Goal: Information Seeking & Learning: Learn about a topic

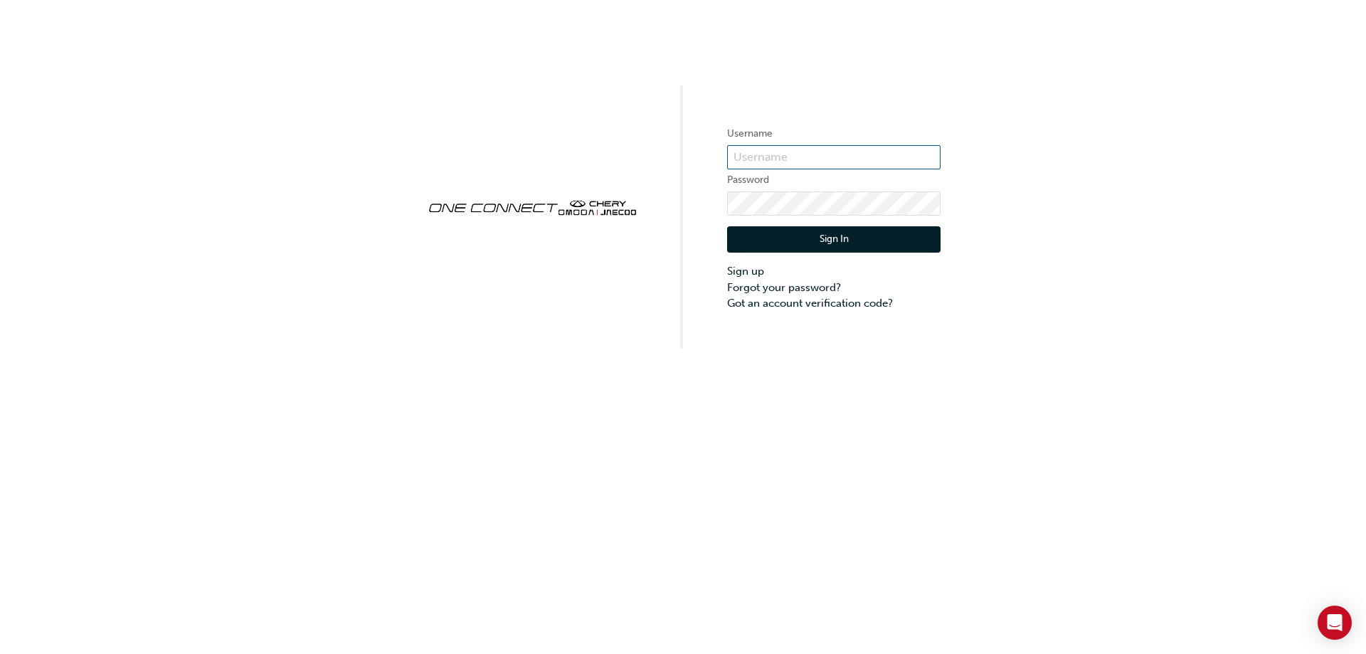
type input "ONE00051"
click at [932, 253] on div "Sign In Sign up Forgot your password? Got an account verification code?" at bounding box center [834, 264] width 214 height 96
click at [924, 241] on button "Sign In" at bounding box center [834, 239] width 214 height 27
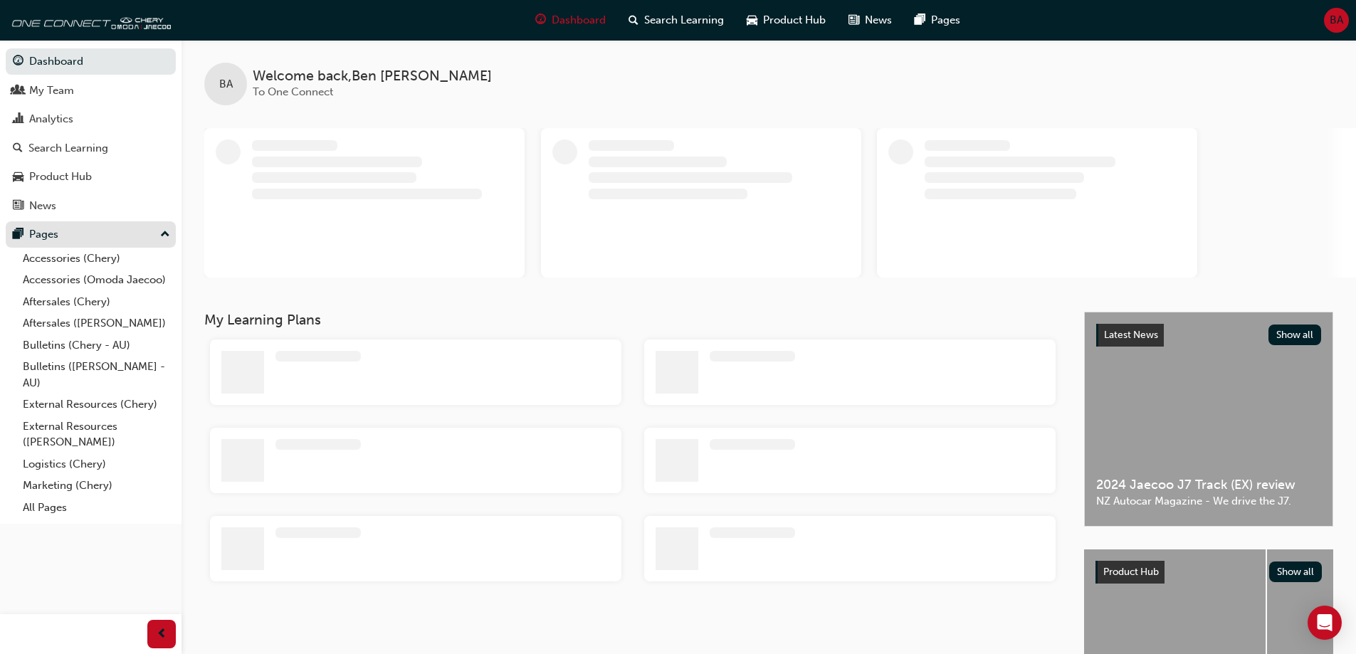
click at [117, 231] on div "Pages" at bounding box center [91, 235] width 156 height 18
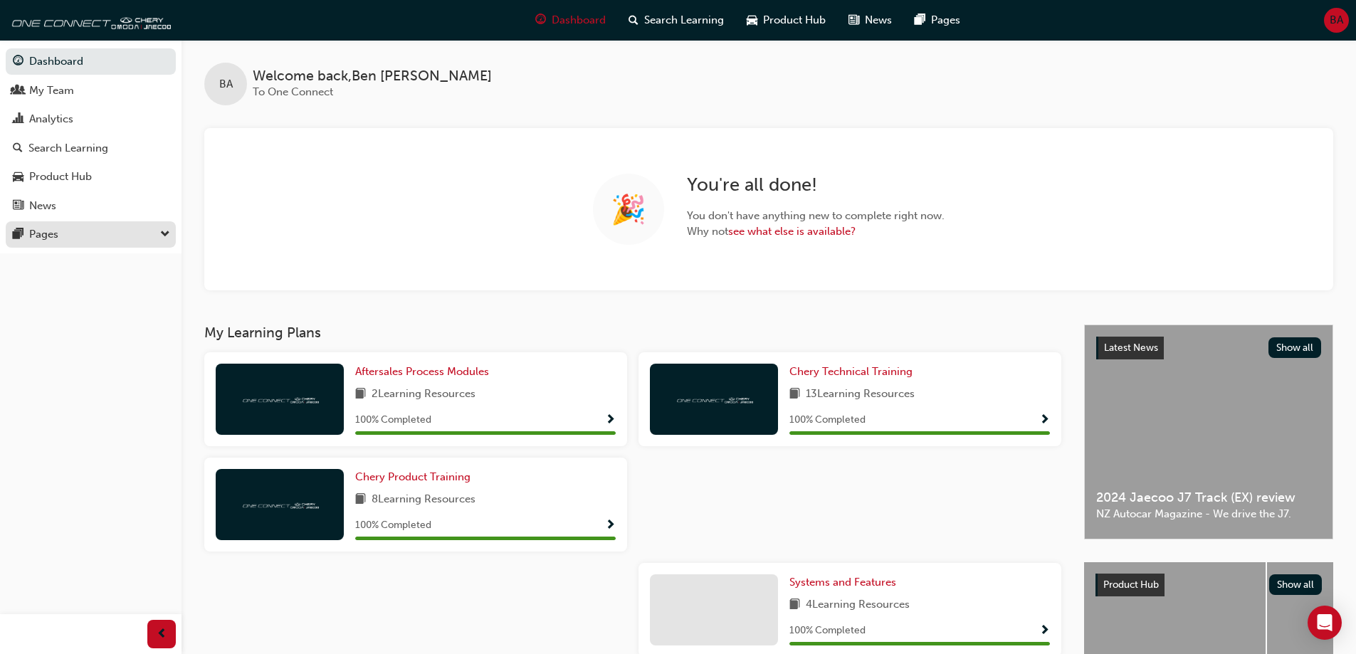
click at [93, 234] on div "Pages" at bounding box center [91, 235] width 156 height 18
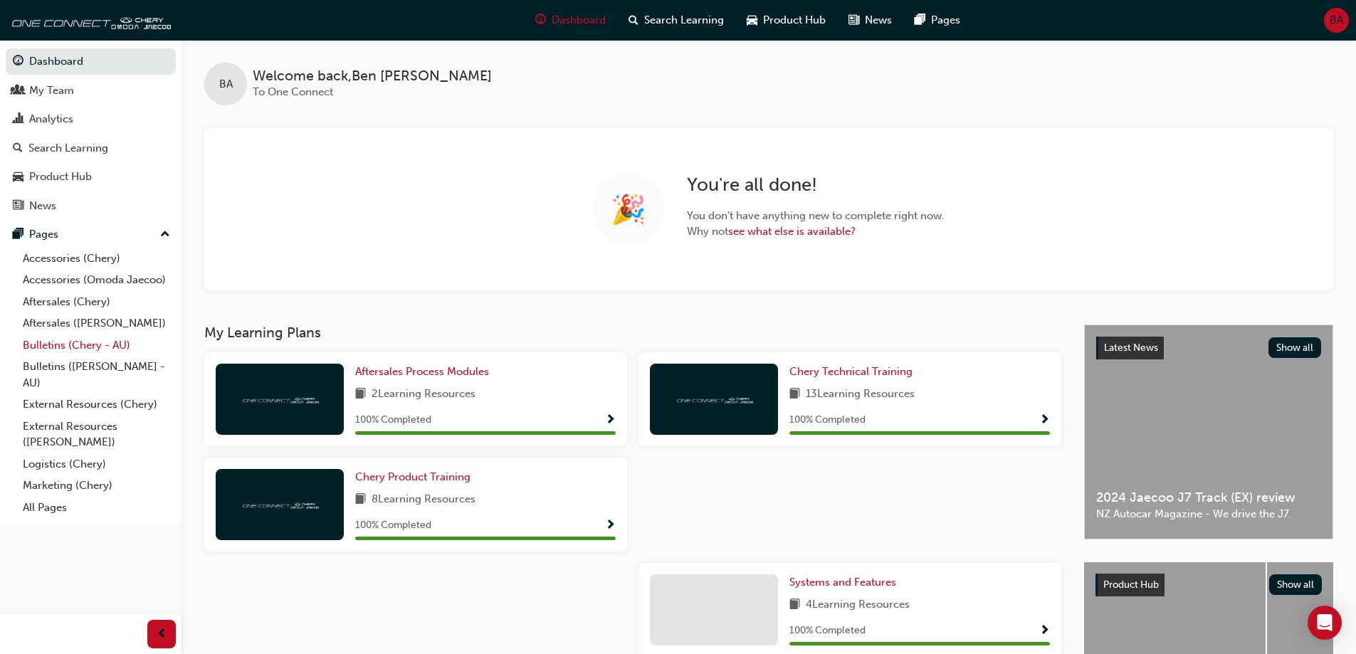
click at [128, 349] on link "Bulletins (Chery - AU)" at bounding box center [96, 345] width 159 height 22
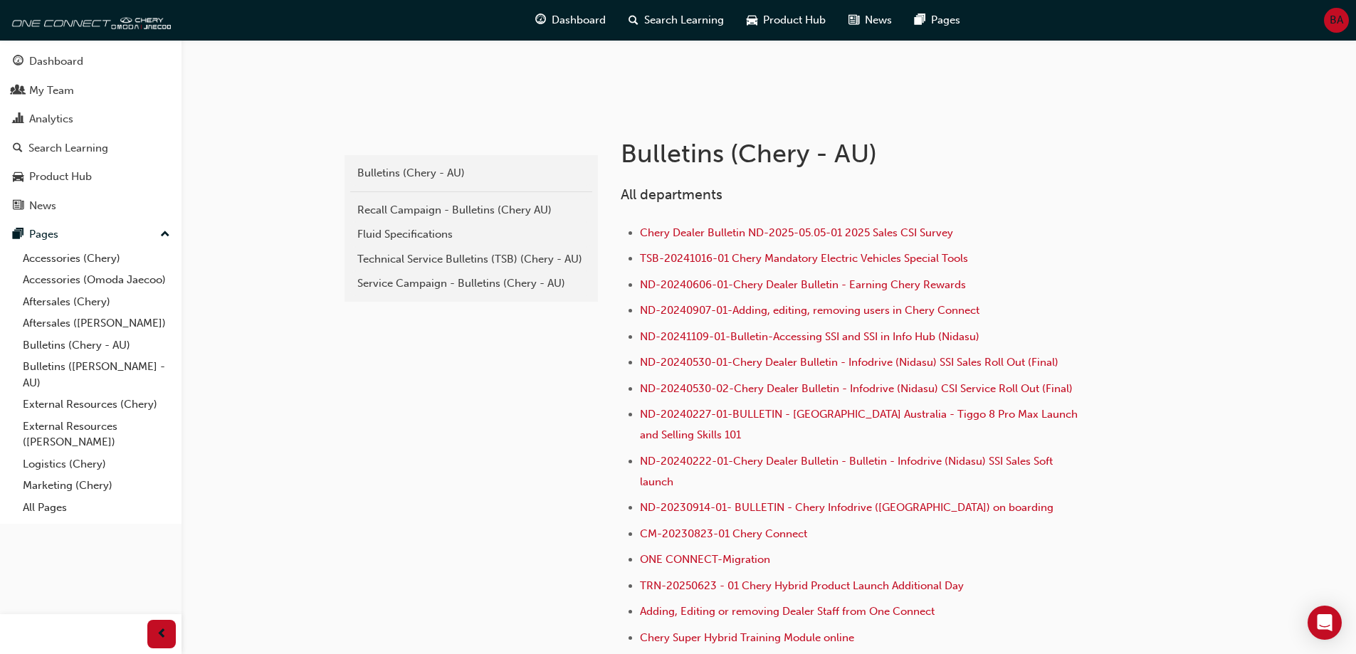
scroll to position [285, 0]
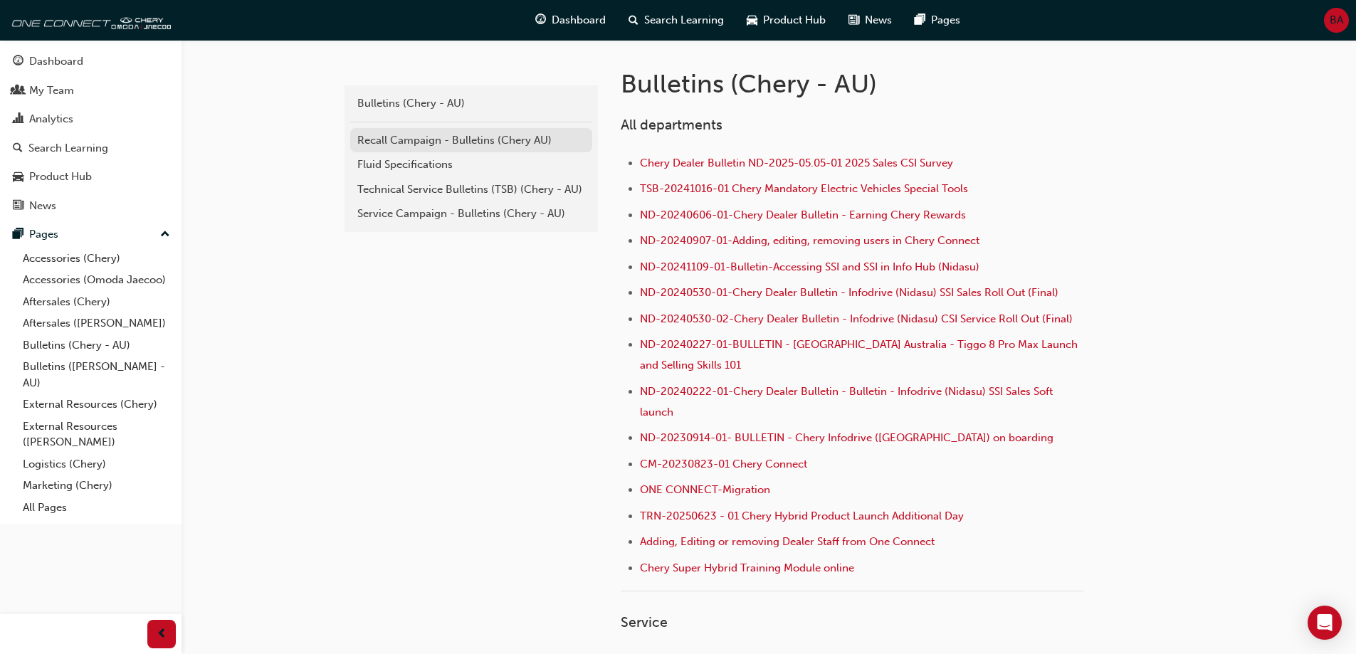
click at [448, 149] on link "Recall Campaign - Bulletins (Chery AU)" at bounding box center [471, 140] width 242 height 25
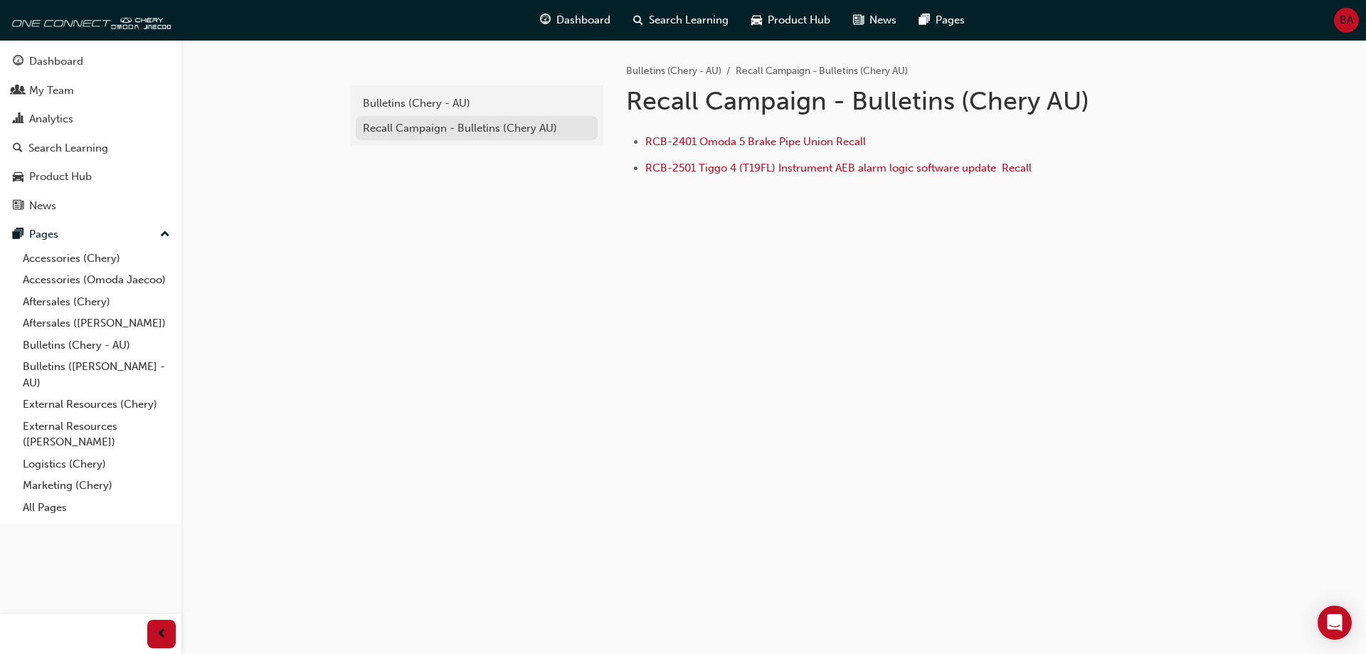
click at [487, 124] on div "Recall Campaign - Bulletins (Chery AU)" at bounding box center [477, 128] width 228 height 16
click at [450, 108] on div "Bulletins (Chery - AU)" at bounding box center [477, 103] width 228 height 16
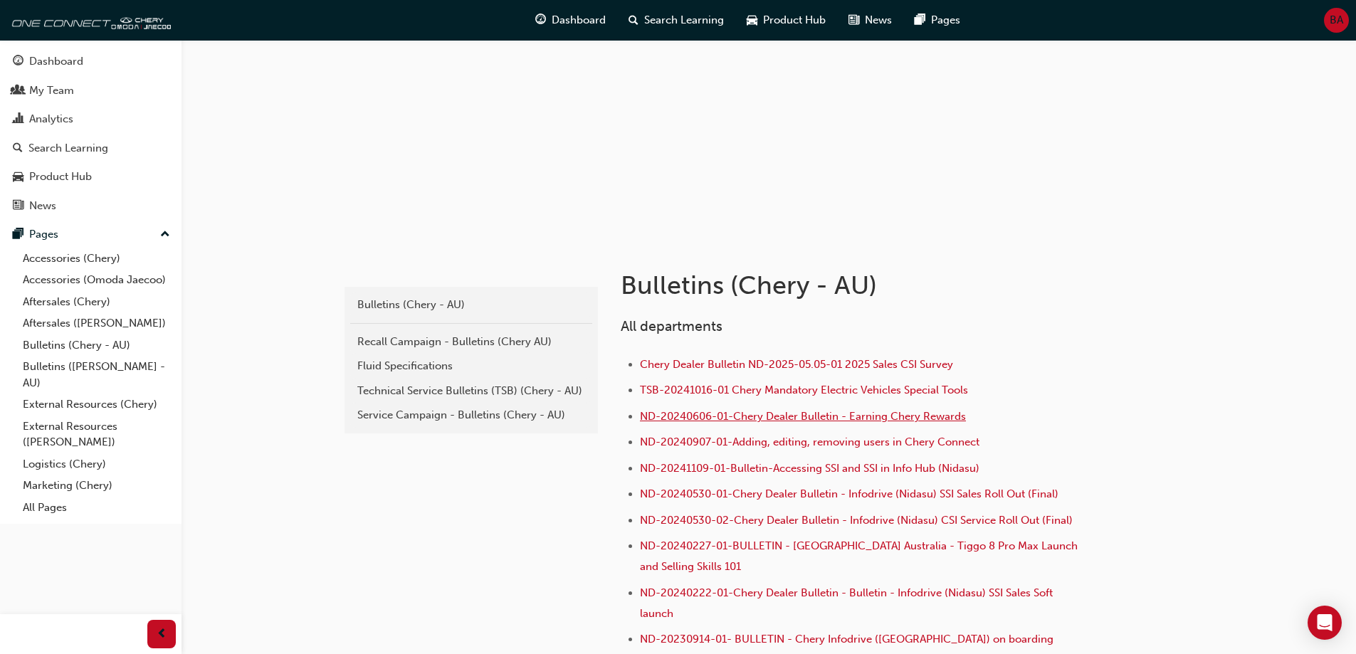
scroll to position [142, 0]
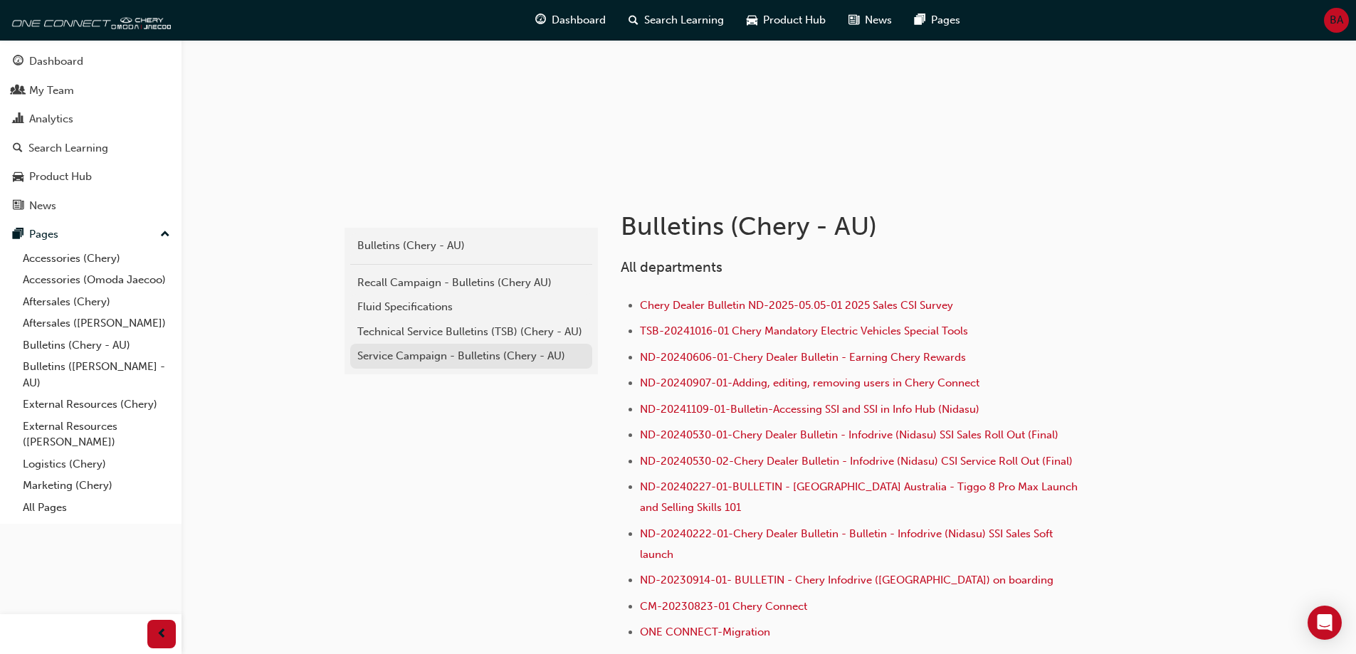
click at [501, 354] on div "Service Campaign - Bulletins (Chery - AU)" at bounding box center [471, 356] width 228 height 16
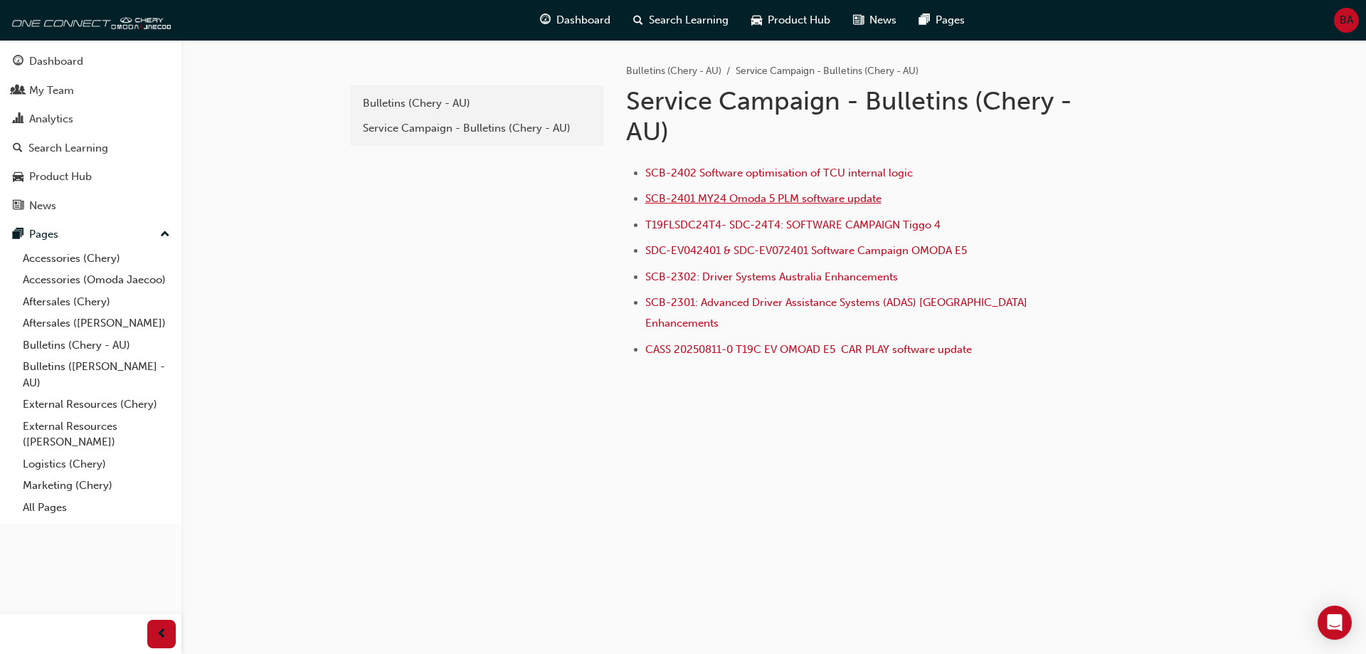
click at [837, 201] on span "SCB-2401 MY24 Omoda 5 PLM software update" at bounding box center [764, 198] width 236 height 13
click at [858, 257] on li "SDC-EV042401 & SDC-EV072401 Software Campaign OMODA E5" at bounding box center [867, 252] width 443 height 21
click at [873, 245] on span "SDC-EV042401 & SDC-EV072401 Software Campaign OMODA E5" at bounding box center [807, 250] width 322 height 13
click at [809, 200] on span "SCB-2401 MY24 Omoda 5 PLM software update" at bounding box center [764, 198] width 236 height 13
click at [430, 104] on div "Bulletins (Chery - AU)" at bounding box center [477, 103] width 228 height 16
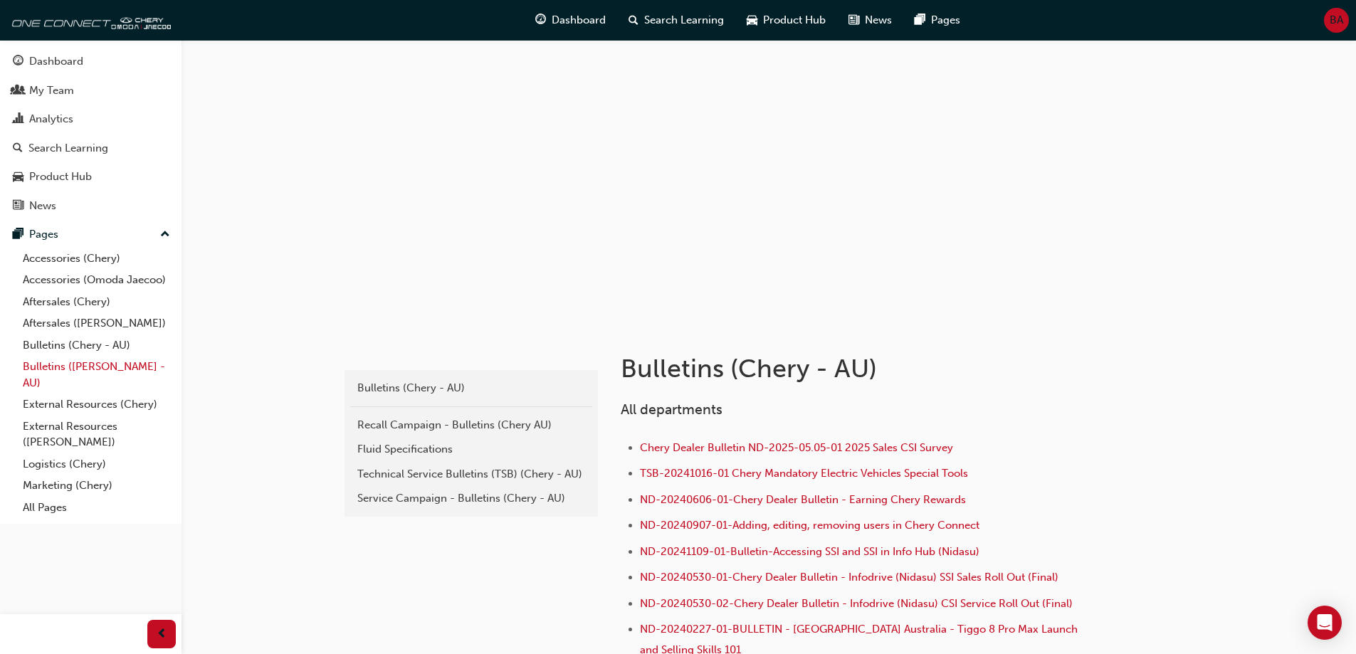
click at [103, 379] on link "Bulletins (Omoda Jaecoo - AU)" at bounding box center [96, 375] width 159 height 38
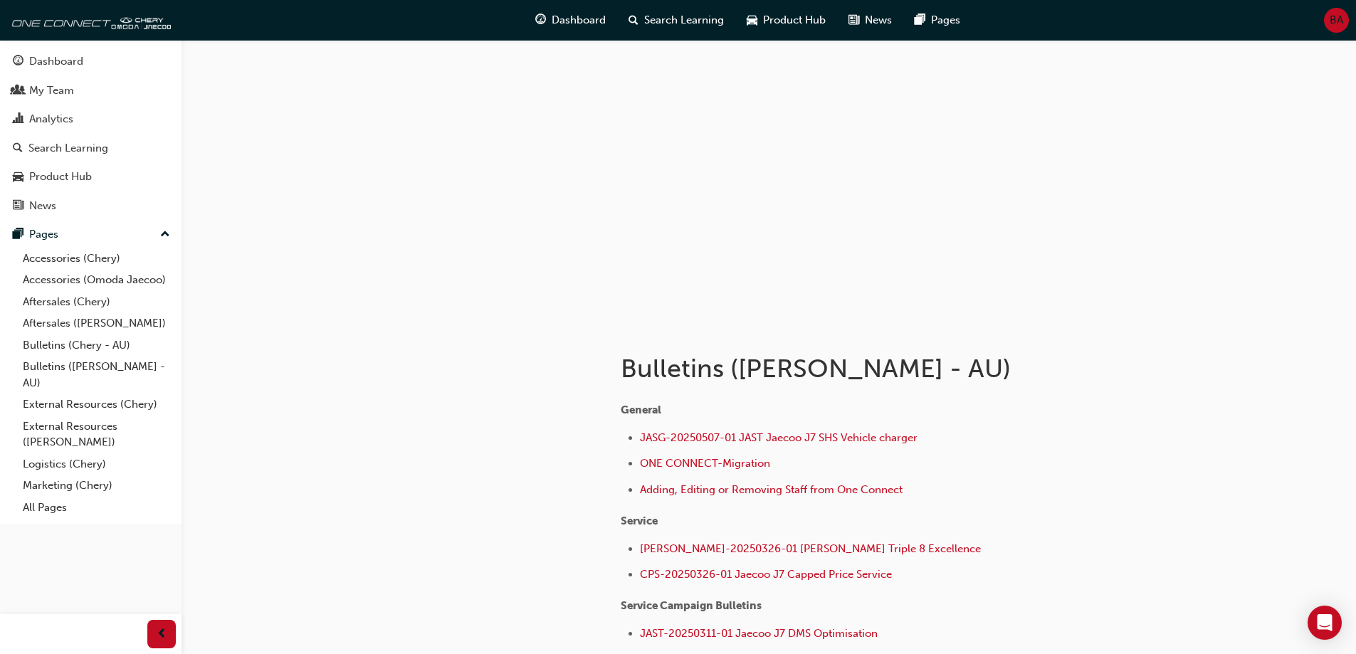
scroll to position [155, 0]
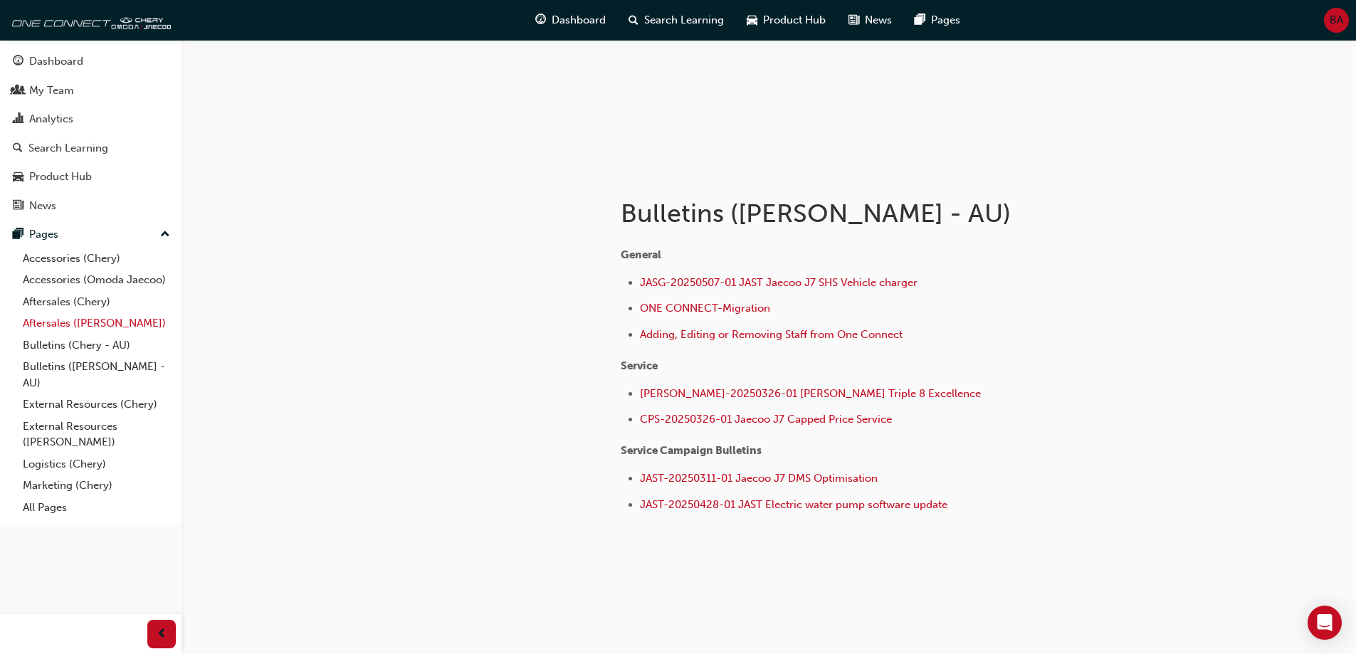
click at [112, 318] on link "Aftersales (Omoda Jaecoo)" at bounding box center [96, 323] width 159 height 22
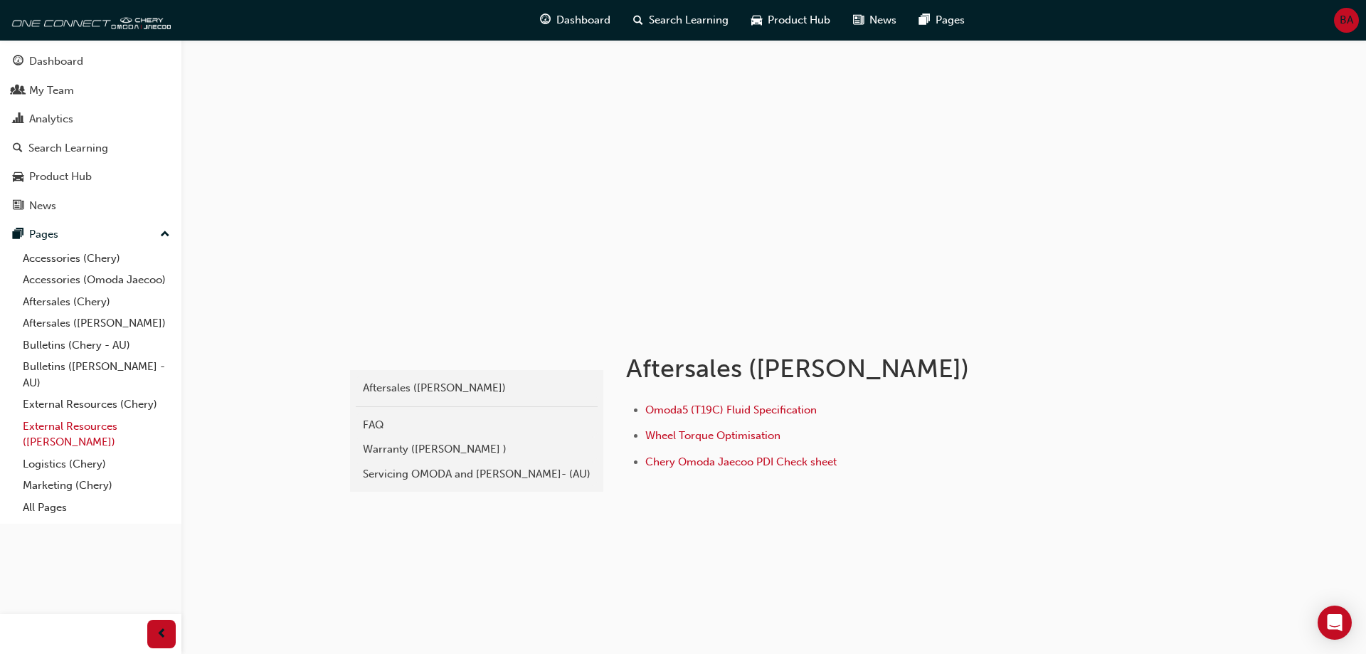
click at [121, 446] on link "External Resources (Omoda Jaecoo)" at bounding box center [96, 435] width 159 height 38
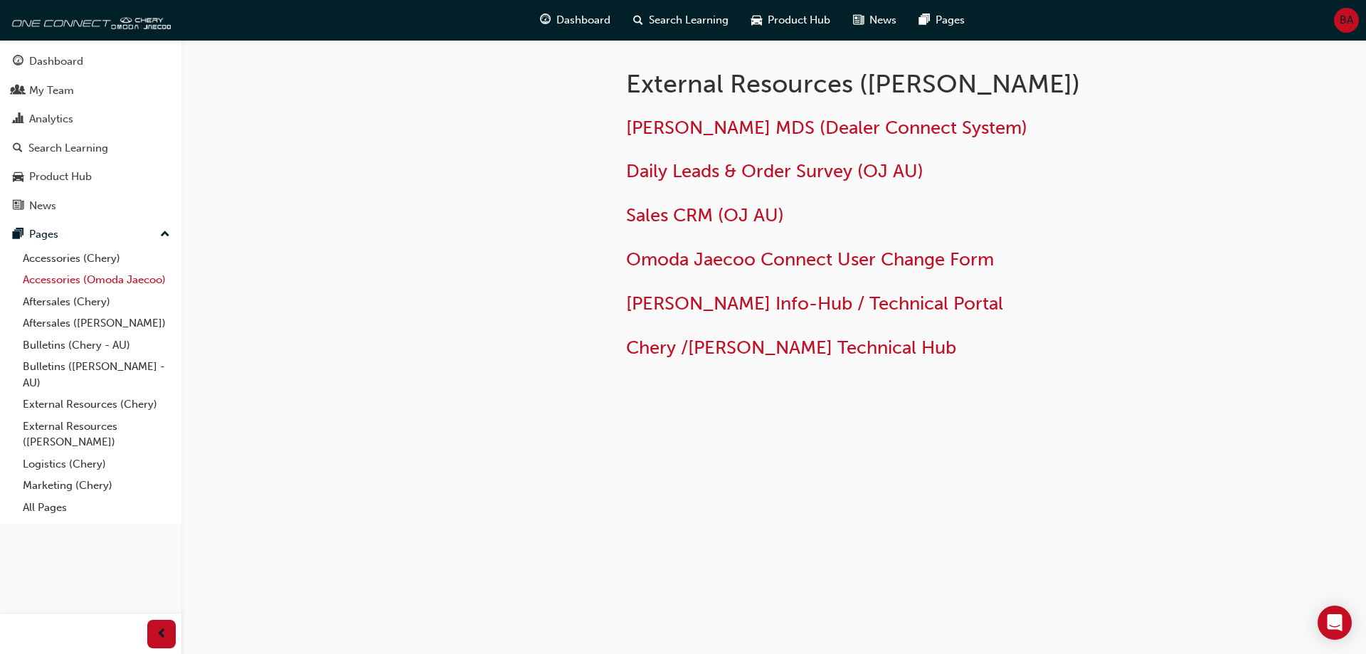
click at [109, 275] on link "Accessories (Omoda Jaecoo)" at bounding box center [96, 280] width 159 height 22
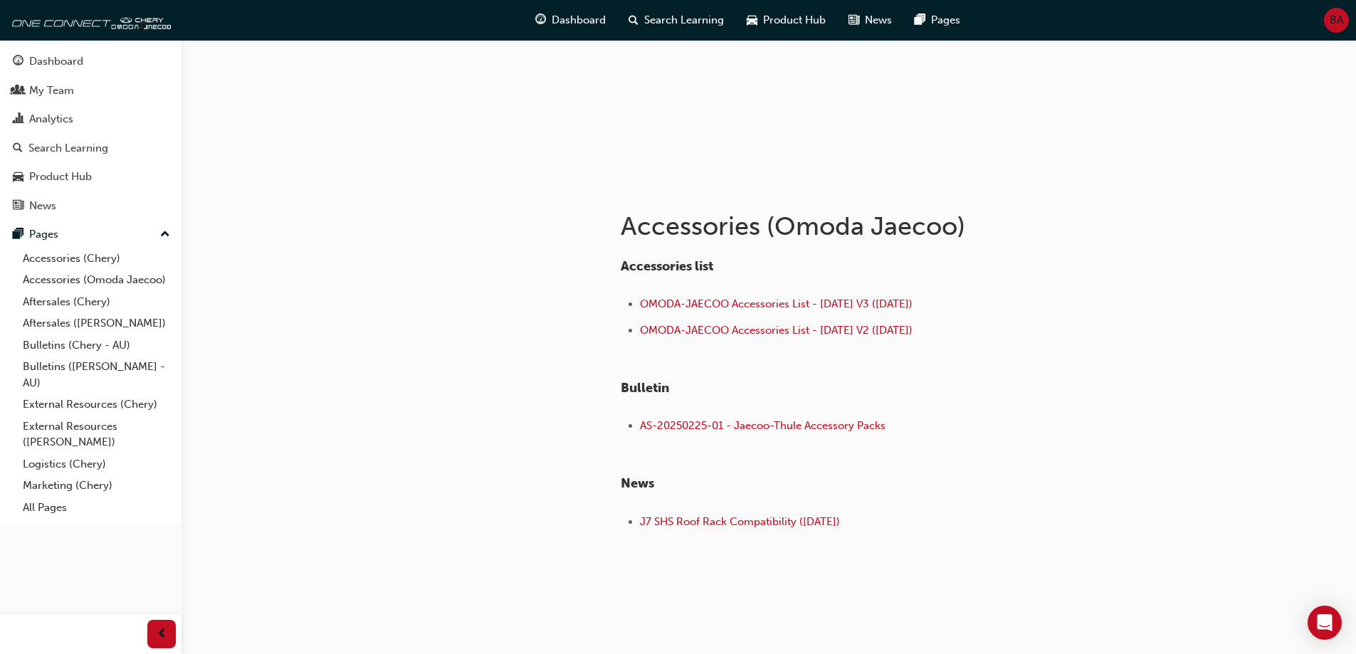
scroll to position [159, 0]
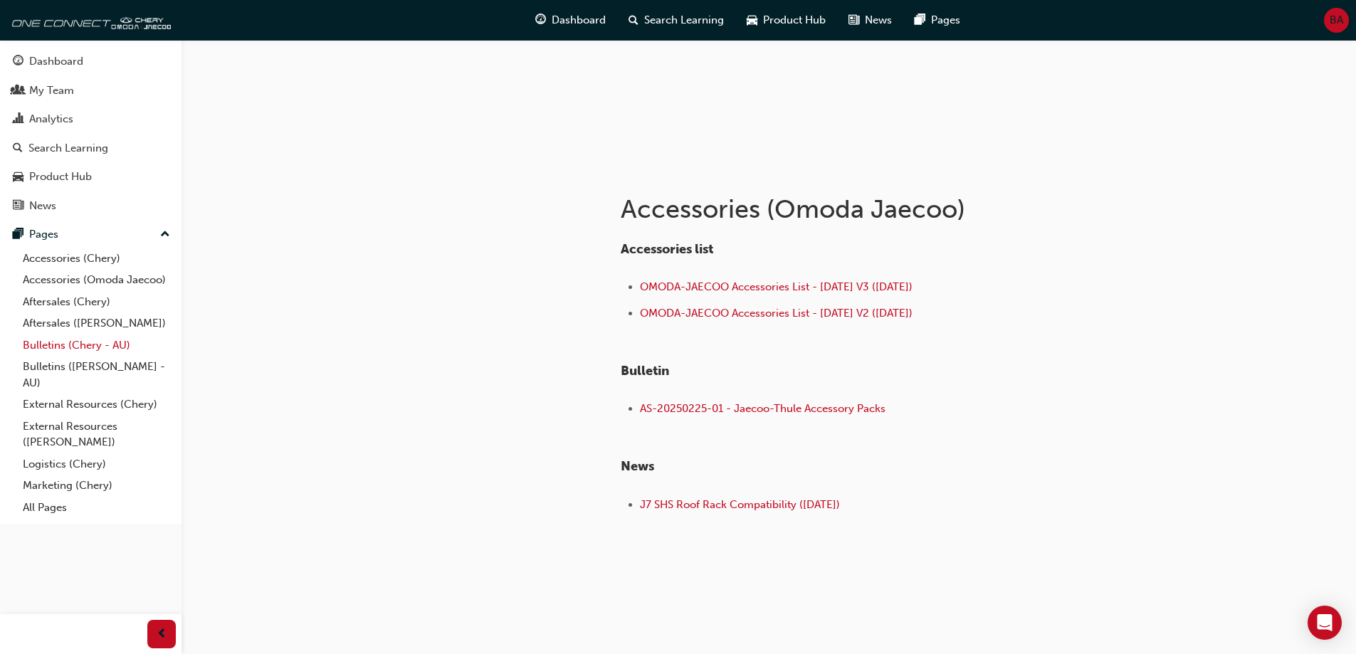
click at [98, 352] on link "Bulletins (Chery - AU)" at bounding box center [96, 345] width 159 height 22
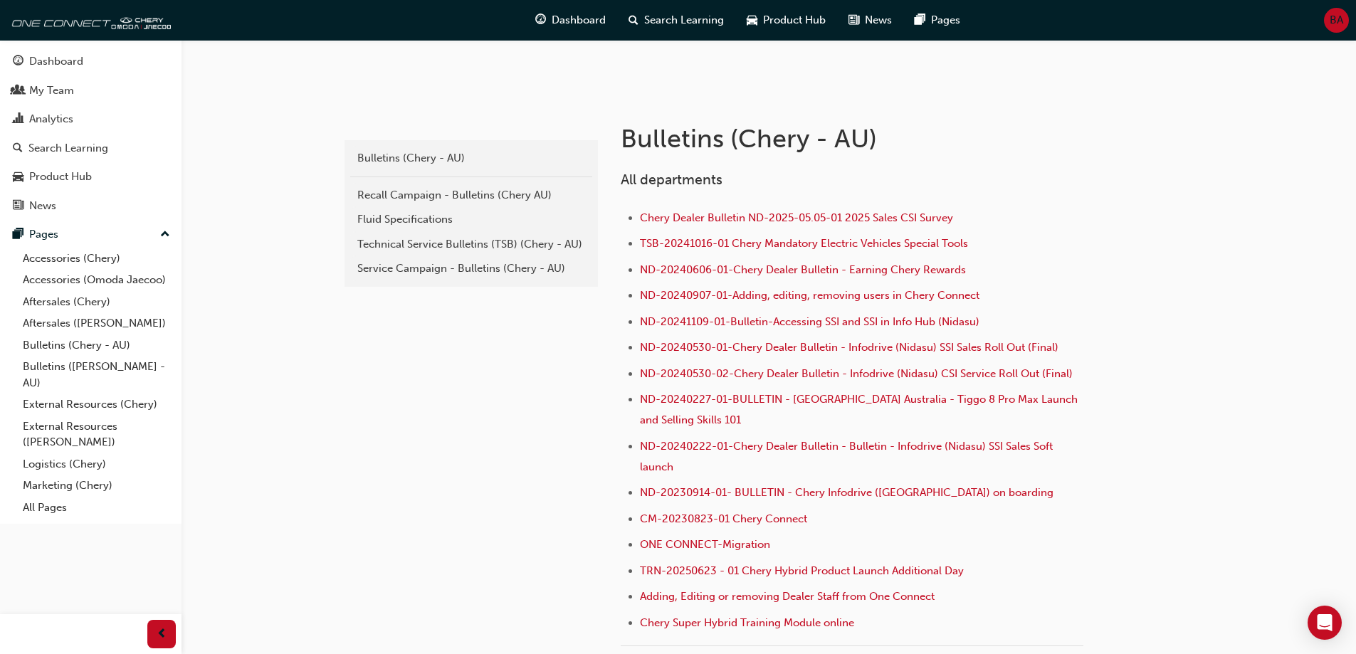
scroll to position [231, 0]
click at [468, 186] on div "Recall Campaign - Bulletins (Chery AU)" at bounding box center [471, 194] width 228 height 16
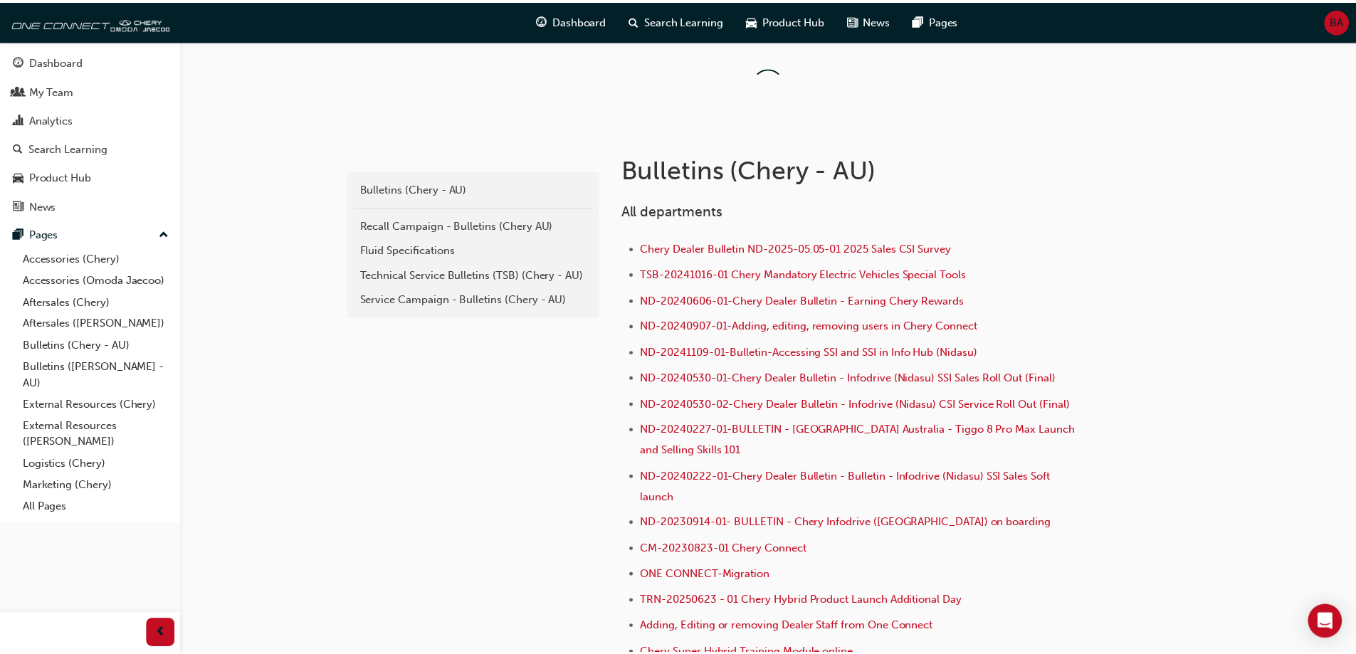
scroll to position [231, 0]
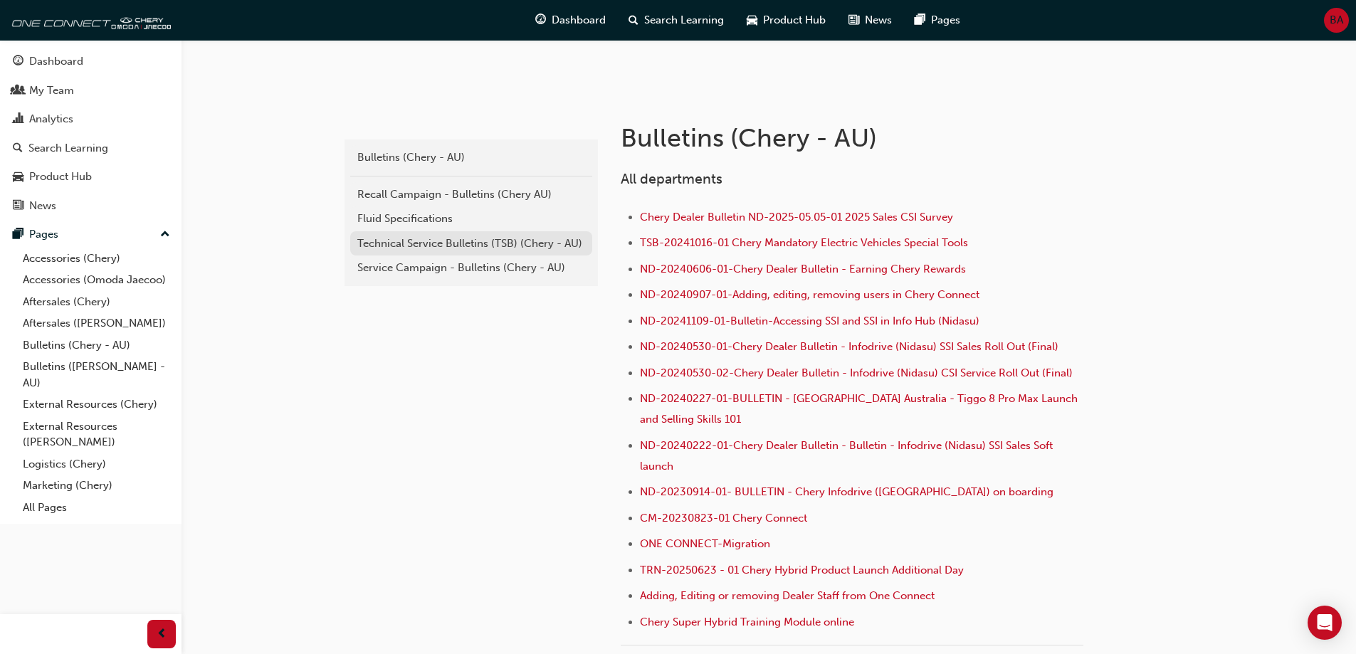
click at [416, 237] on div "Technical Service Bulletins (TSB) (Chery - AU)" at bounding box center [471, 244] width 228 height 16
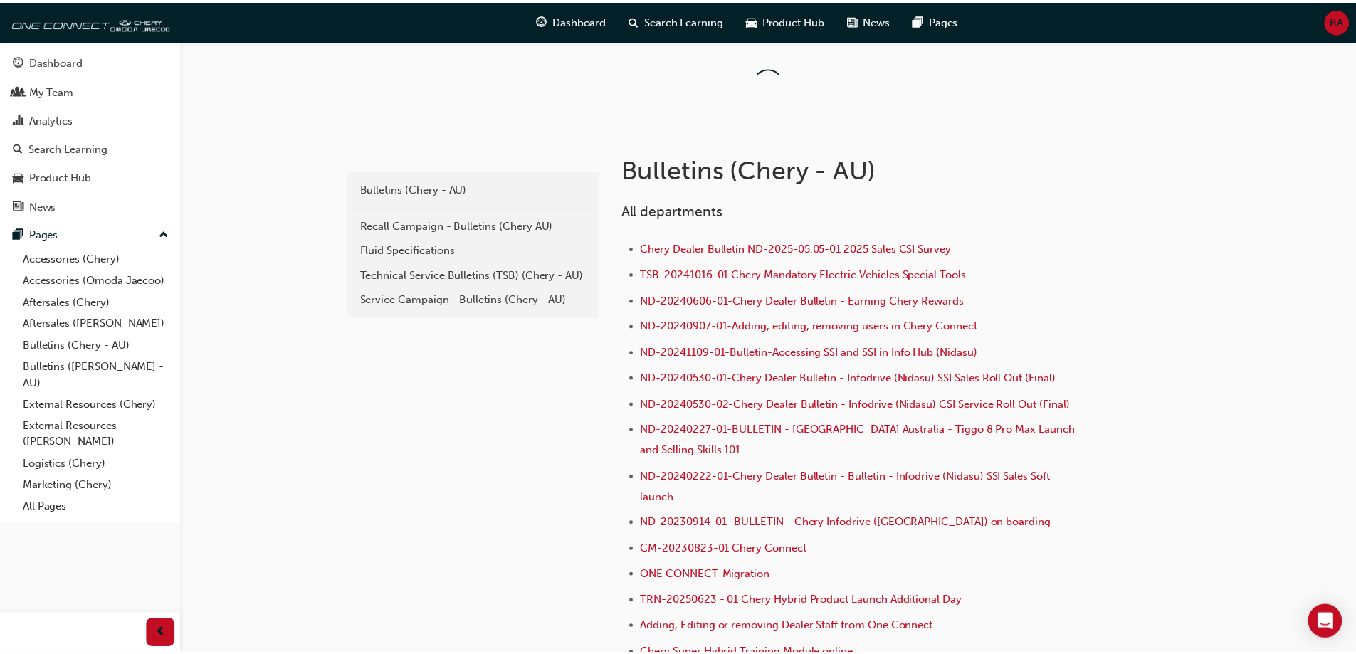
scroll to position [231, 0]
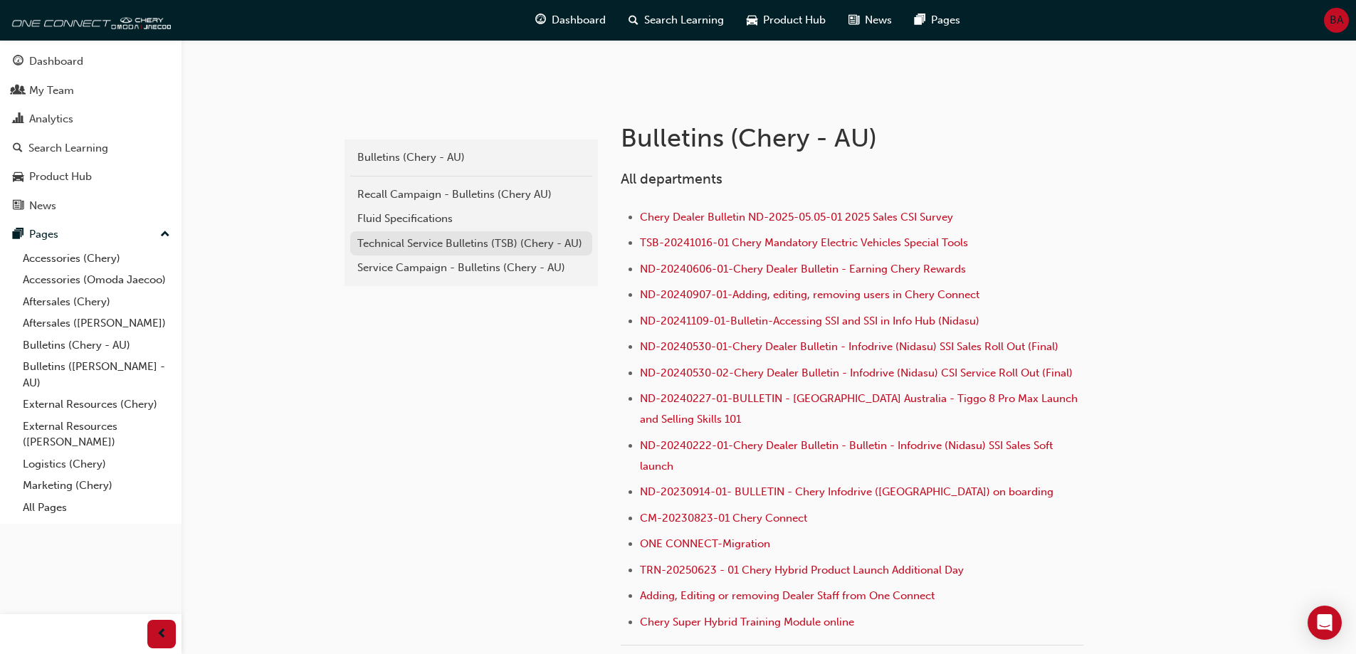
click at [525, 248] on div "Technical Service Bulletins (TSB) (Chery - AU)" at bounding box center [471, 244] width 228 height 16
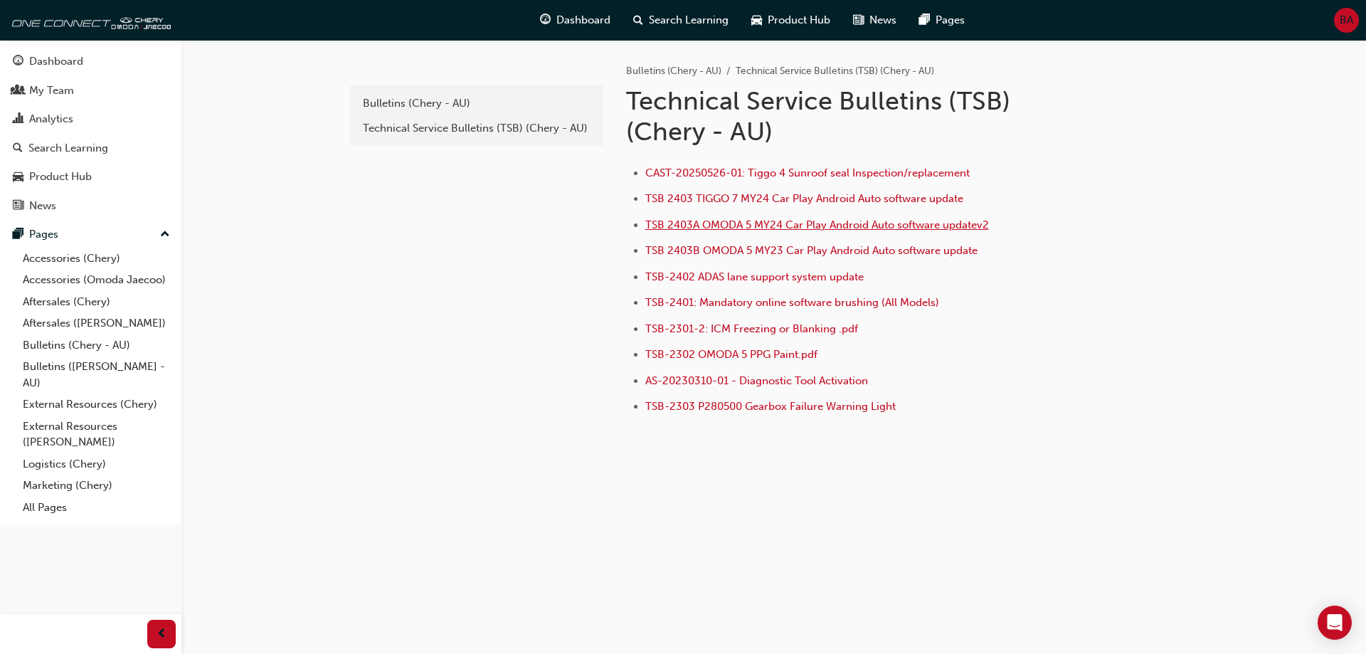
click at [786, 224] on span "TSB 2403A OMODA 5 MY24 Car Play Android Auto software updatev2" at bounding box center [818, 224] width 344 height 13
